Goal: Task Accomplishment & Management: Manage account settings

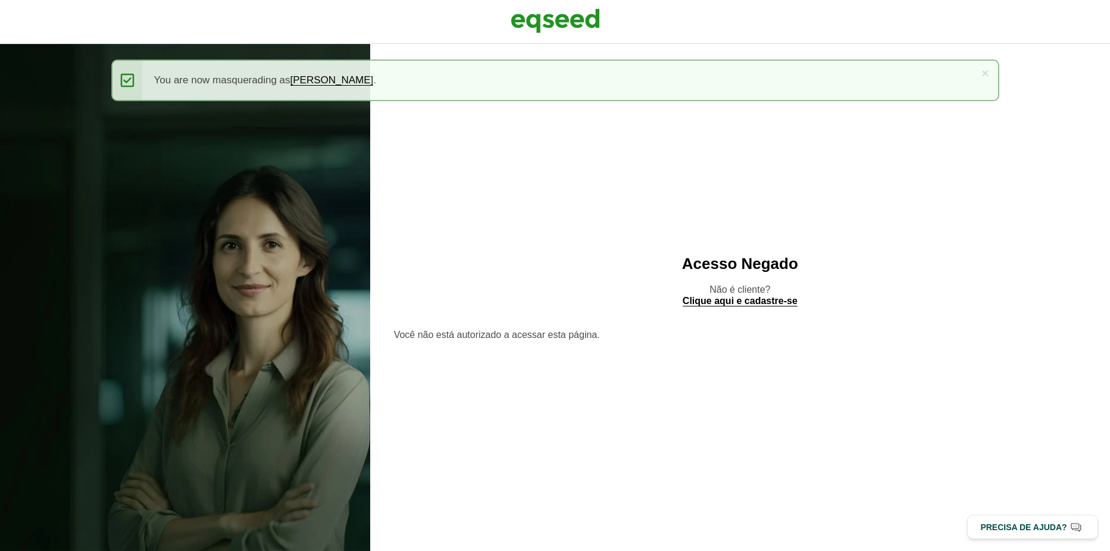
click at [521, 30] on img at bounding box center [555, 21] width 89 height 30
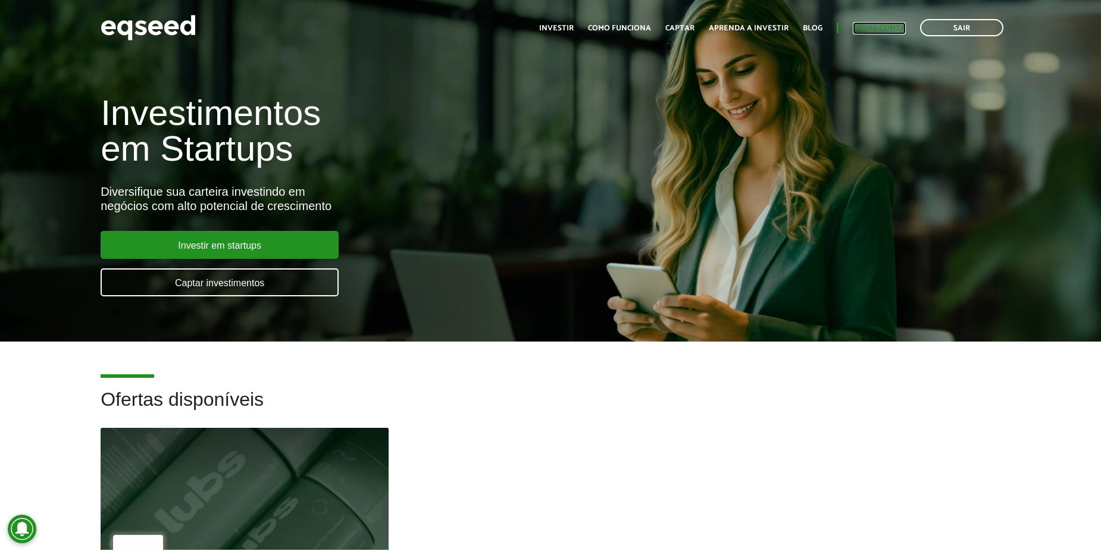
click at [883, 30] on link "Minha conta" at bounding box center [879, 28] width 53 height 8
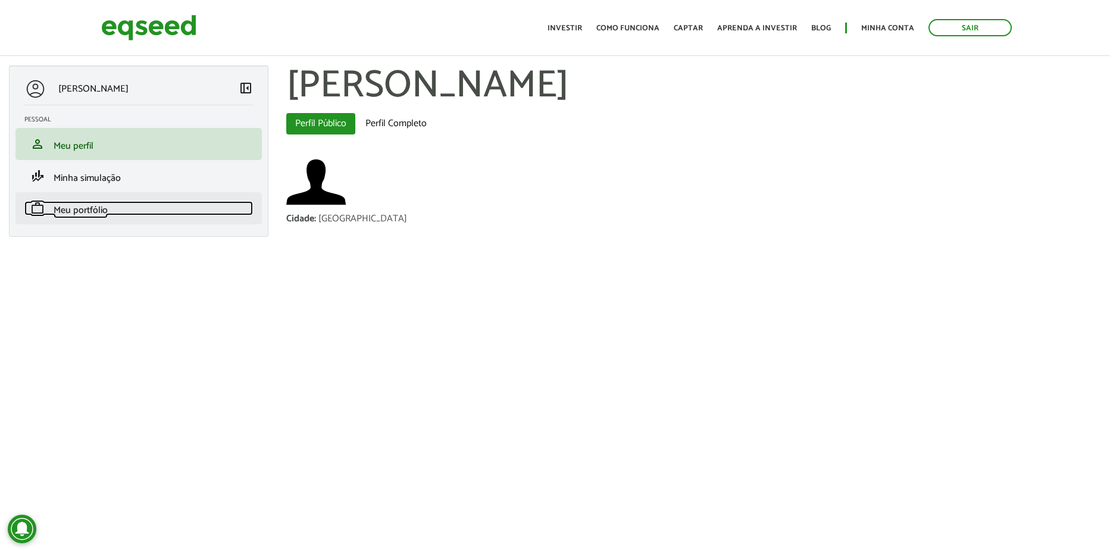
click at [70, 217] on span "Meu portfólio" at bounding box center [81, 210] width 54 height 16
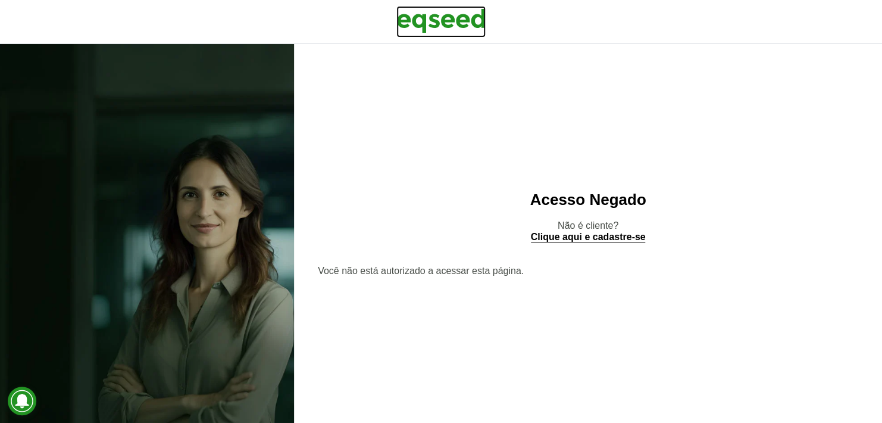
click at [422, 19] on img at bounding box center [440, 21] width 89 height 30
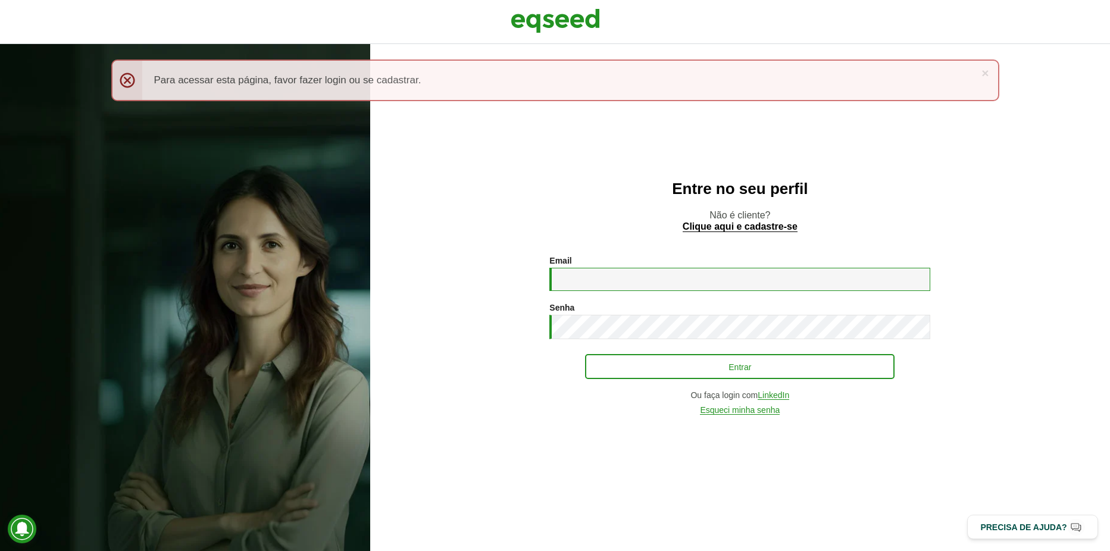
type input "**********"
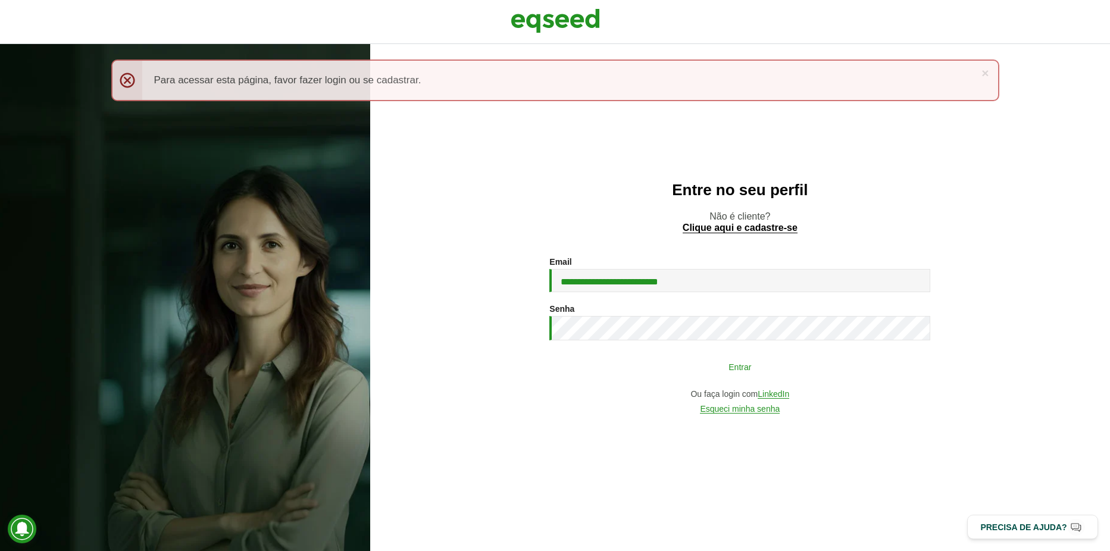
click at [742, 376] on button "Entrar" at bounding box center [739, 366] width 309 height 23
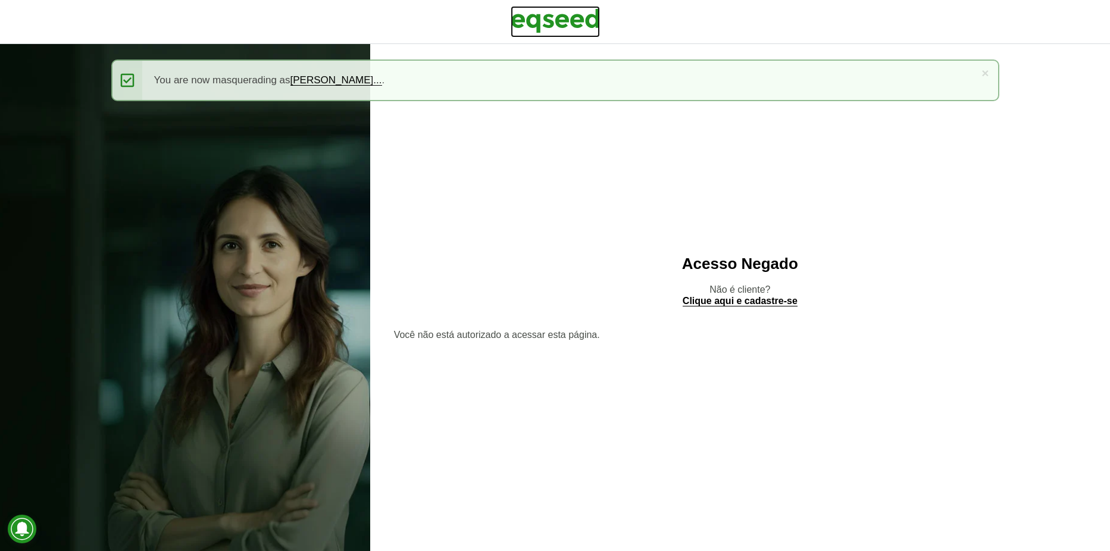
click at [560, 29] on img at bounding box center [555, 21] width 89 height 30
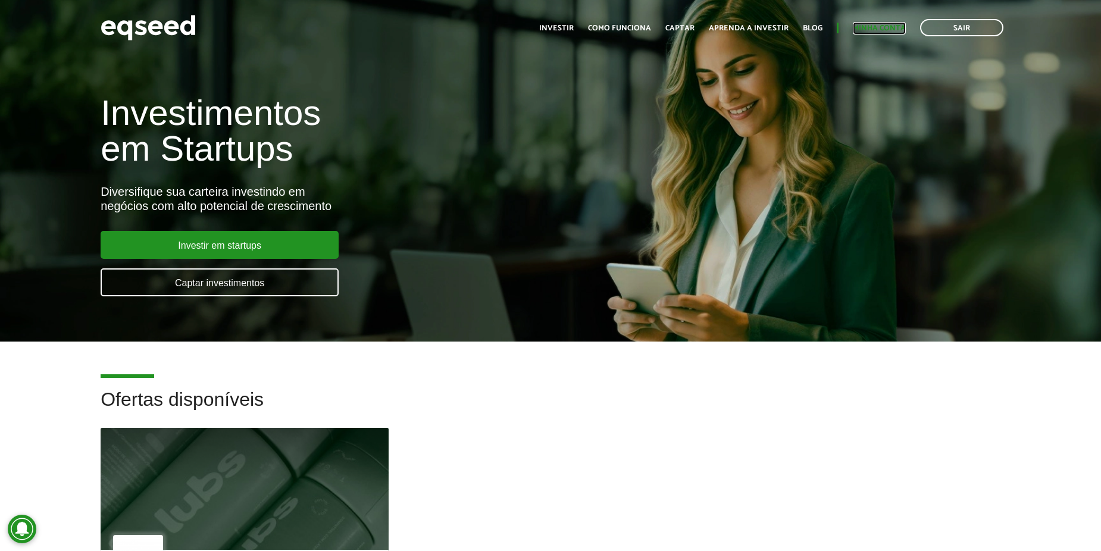
click at [900, 24] on link "Minha conta" at bounding box center [879, 28] width 53 height 8
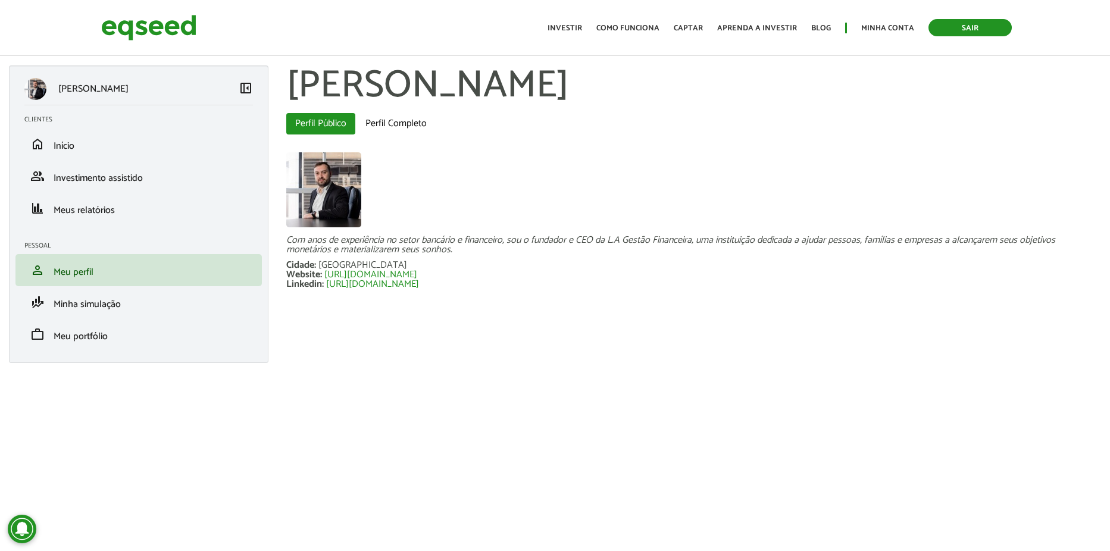
click at [948, 26] on link "Sair" at bounding box center [969, 27] width 83 height 17
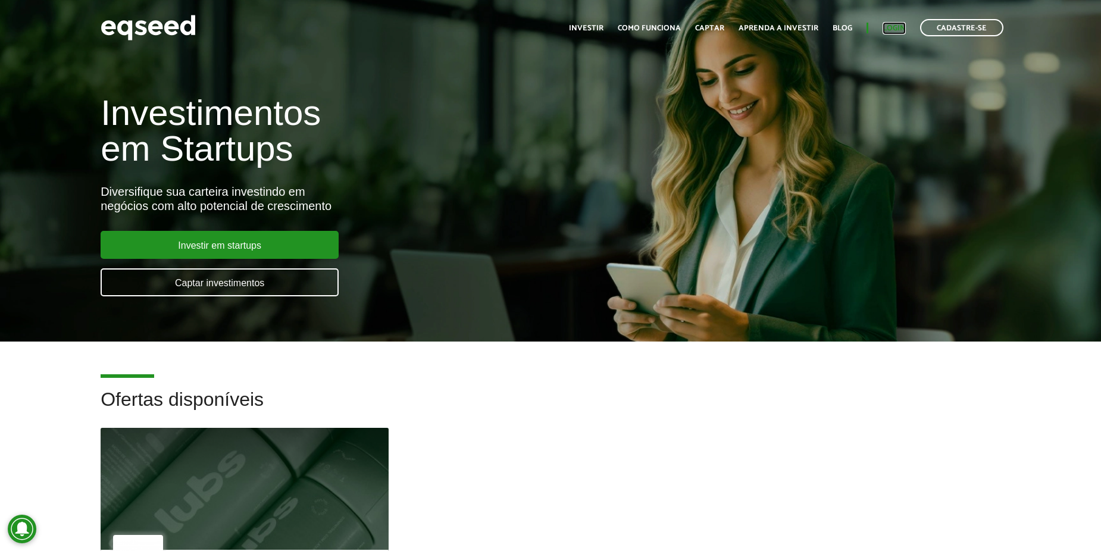
click at [902, 24] on link "Login" at bounding box center [894, 28] width 23 height 8
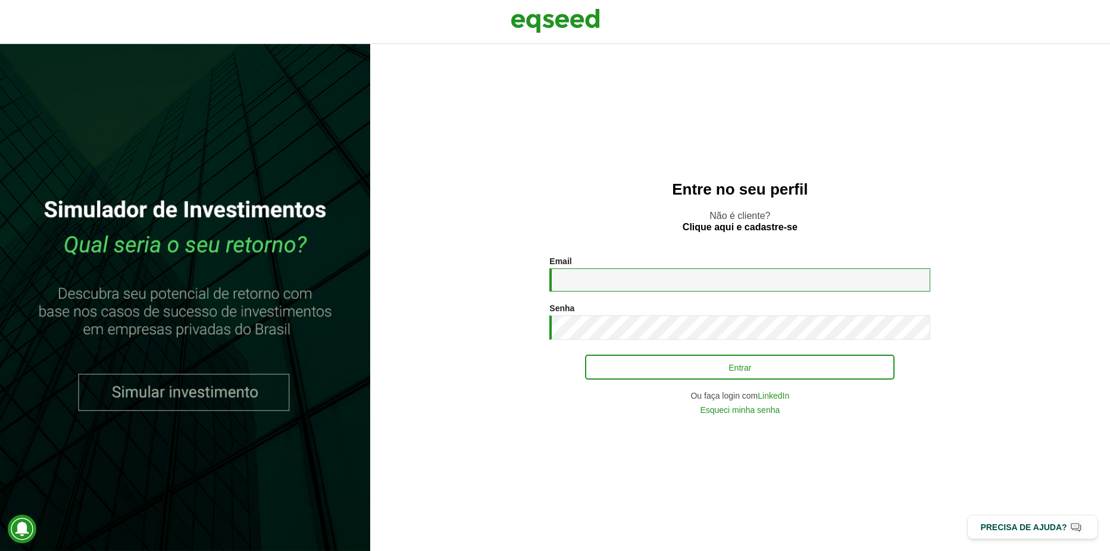
type input "**********"
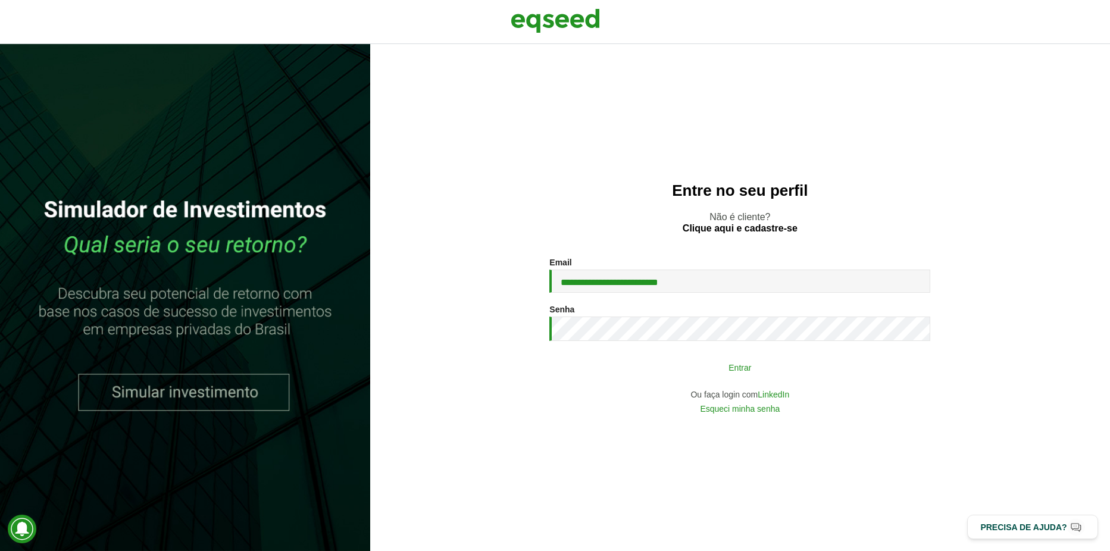
click at [596, 373] on button "Entrar" at bounding box center [739, 367] width 309 height 23
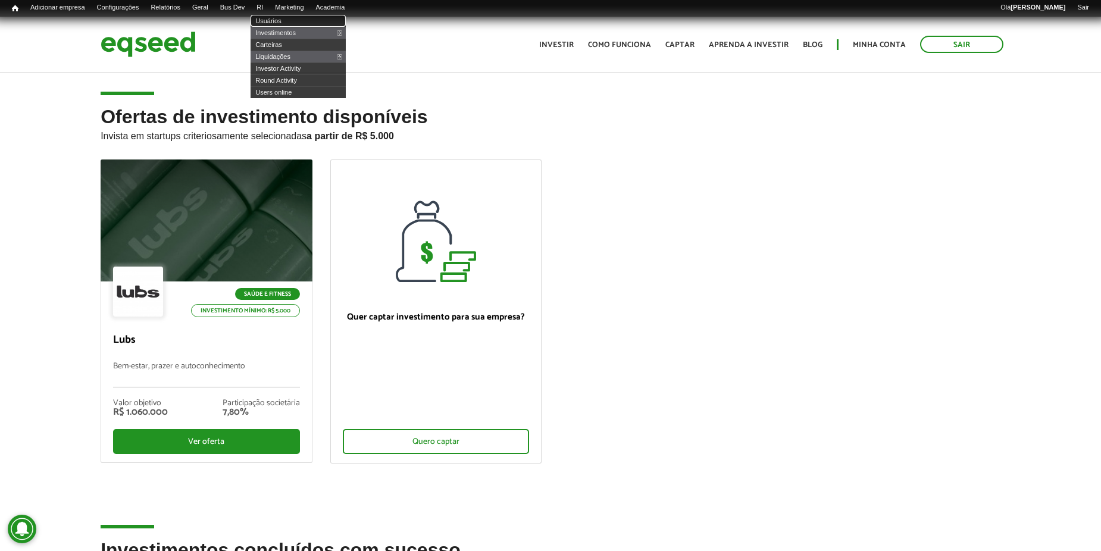
click at [282, 20] on link "Usuários" at bounding box center [298, 21] width 95 height 12
